Goal: Task Accomplishment & Management: Manage account settings

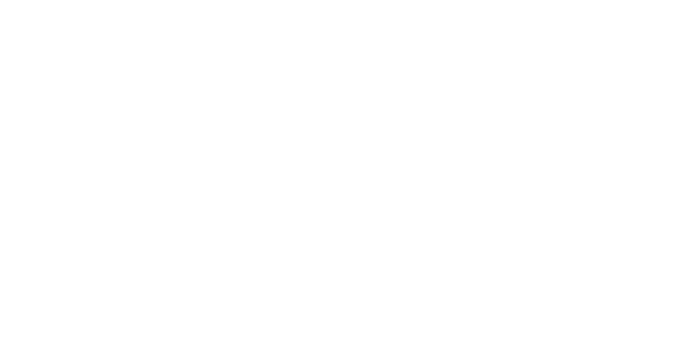
scroll to position [597, 0]
click at [337, 168] on button "Clock Off" at bounding box center [308, 169] width 59 height 17
click at [571, 62] on button "Close" at bounding box center [551, 59] width 39 height 17
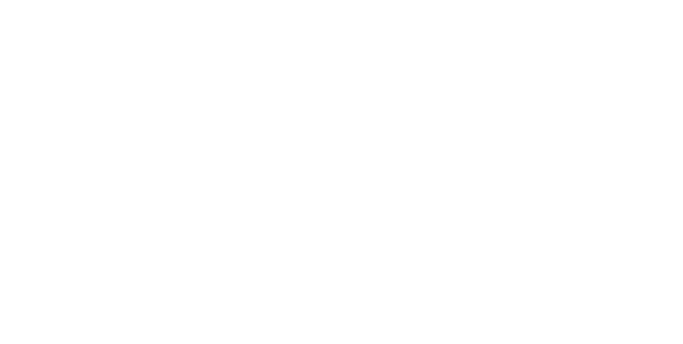
click at [141, 154] on button "Tracking" at bounding box center [90, 146] width 101 height 27
click at [419, 268] on button "button" at bounding box center [412, 265] width 13 height 13
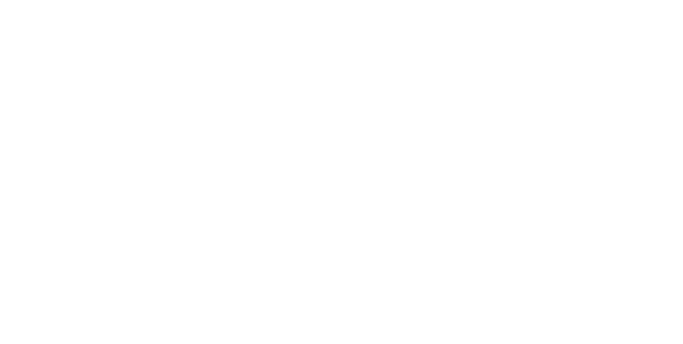
scroll to position [125, 0]
click at [337, 172] on button "Clock On" at bounding box center [308, 169] width 59 height 17
click at [464, 56] on span "Danthonia Designs" at bounding box center [425, 59] width 77 height 10
click at [419, 262] on button "button" at bounding box center [412, 265] width 13 height 13
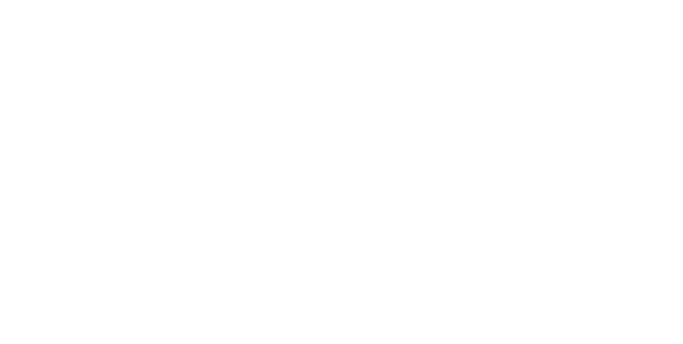
click at [337, 170] on button "Clock On" at bounding box center [308, 169] width 59 height 17
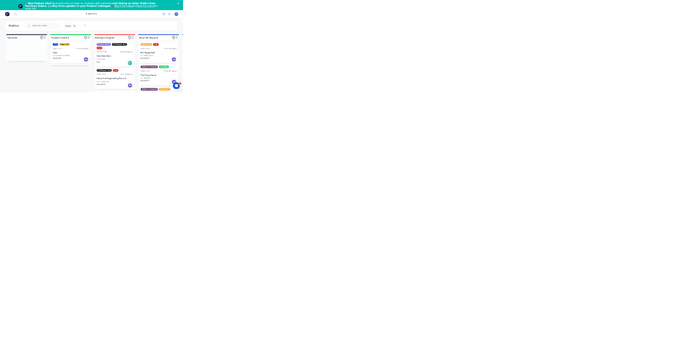
click at [615, 52] on icon at bounding box center [613, 51] width 3 height 5
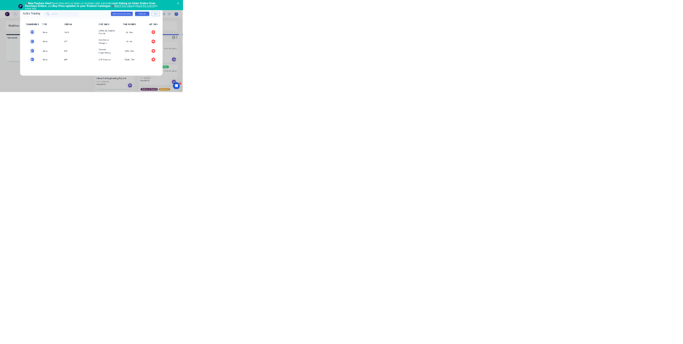
click at [683, 343] on div "Active Tracking Add manual time entry Clock On Close TEAM MEMBER TYPE ORDER # C…" at bounding box center [341, 172] width 683 height 344
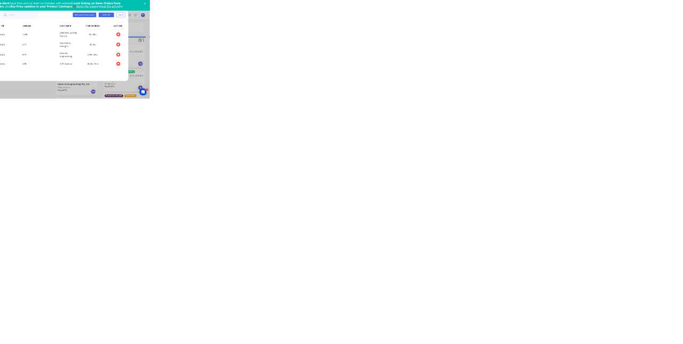
click at [597, 51] on button "Close" at bounding box center [582, 52] width 30 height 16
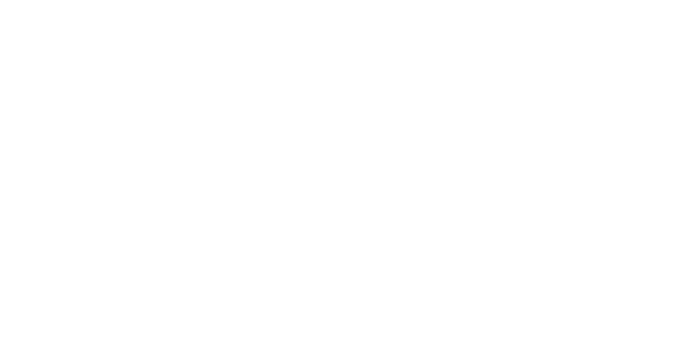
click at [571, 57] on button "Close" at bounding box center [551, 59] width 39 height 17
click at [99, 146] on div "Tracking" at bounding box center [83, 147] width 29 height 10
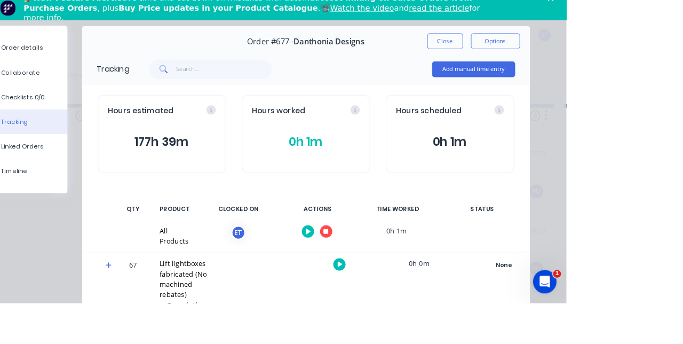
scroll to position [0, 0]
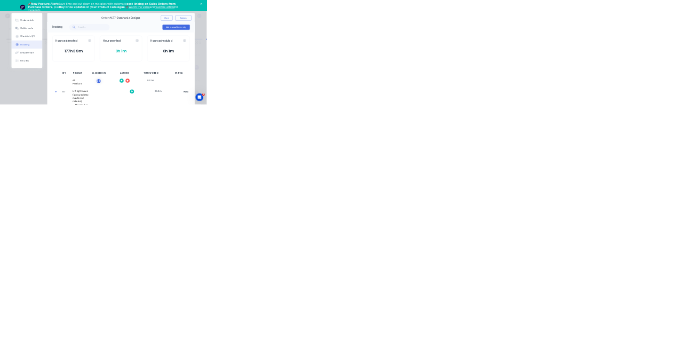
click at [666, 13] on polygon "Close" at bounding box center [665, 13] width 6 height 6
click at [683, 343] on div "Order details Collaborate Checklists 0/0 Tracking Linked Orders Timeline Order …" at bounding box center [341, 172] width 683 height 344
